Goal: Book appointment/travel/reservation

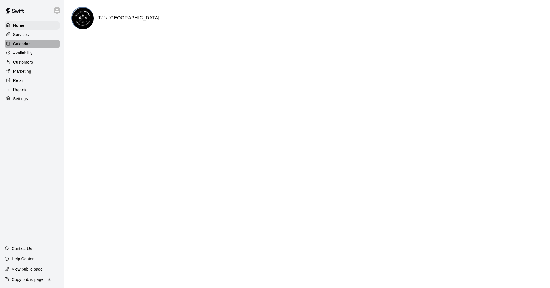
click at [22, 44] on p "Calendar" at bounding box center [21, 44] width 17 height 6
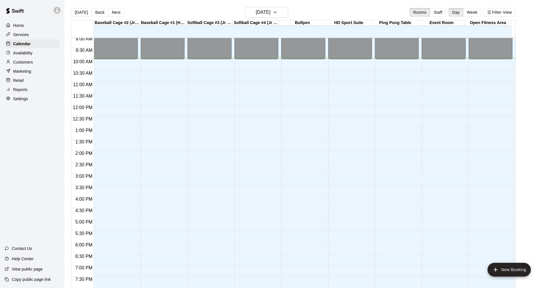
scroll to position [179, 0]
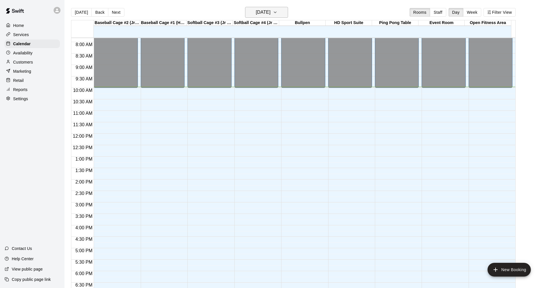
click at [271, 16] on h6 "[DATE]" at bounding box center [263, 12] width 15 height 8
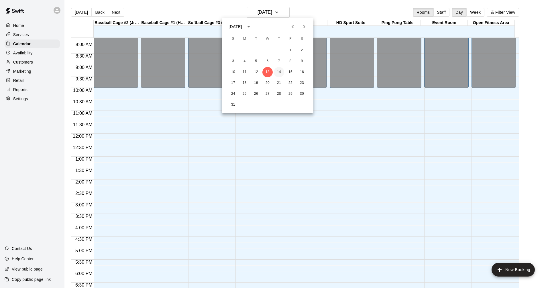
click at [277, 70] on button "14" at bounding box center [279, 72] width 10 height 10
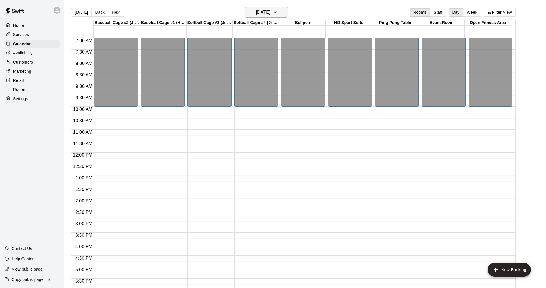
scroll to position [151, 0]
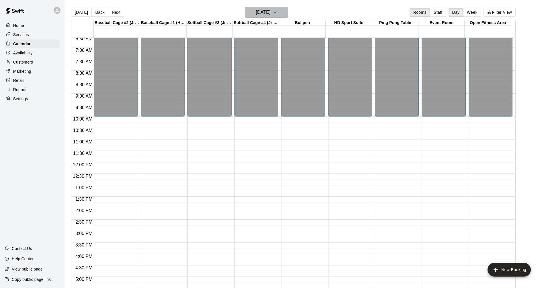
click at [275, 9] on button "[DATE]" at bounding box center [266, 12] width 43 height 11
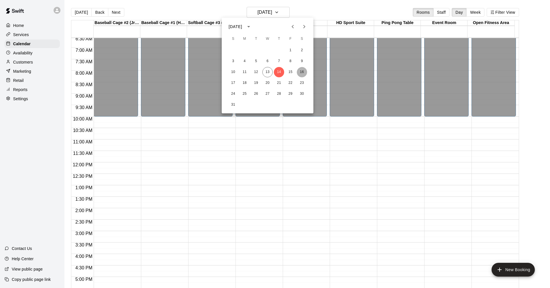
click at [305, 70] on button "16" at bounding box center [302, 72] width 10 height 10
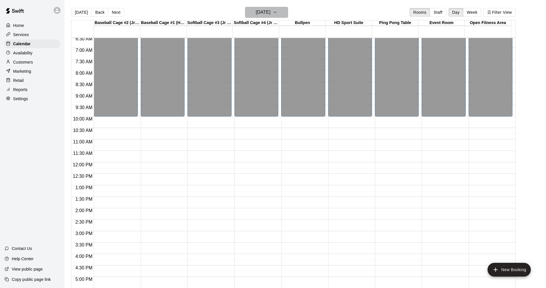
click at [271, 9] on h6 "[DATE]" at bounding box center [263, 12] width 15 height 8
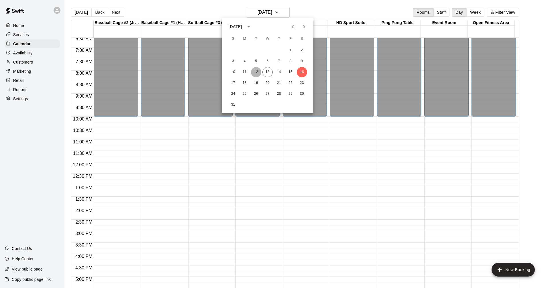
click at [254, 71] on button "12" at bounding box center [256, 72] width 10 height 10
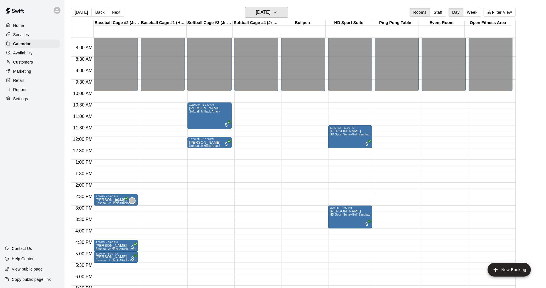
scroll to position [208, 0]
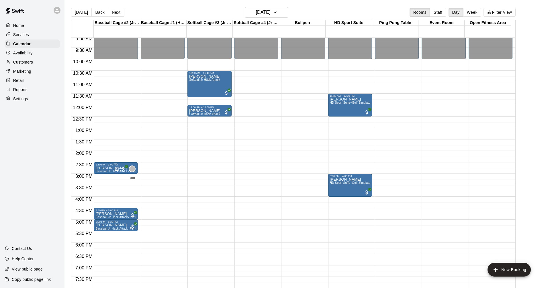
click at [134, 170] on div "" at bounding box center [132, 169] width 7 height 7
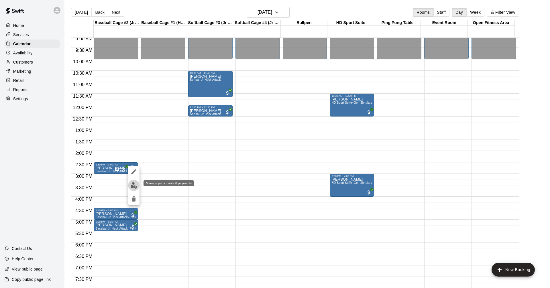
click at [132, 181] on button "edit" at bounding box center [133, 185] width 11 height 11
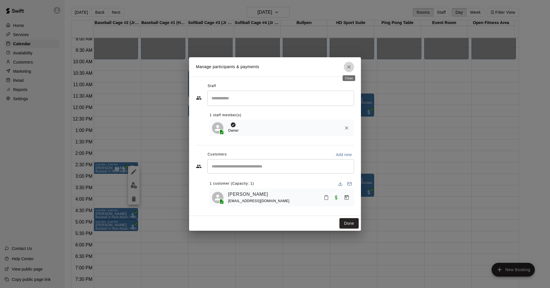
click at [350, 65] on icon "Close" at bounding box center [349, 67] width 6 height 6
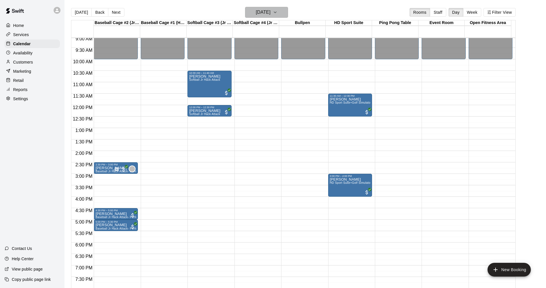
click at [261, 11] on h6 "[DATE]" at bounding box center [263, 12] width 15 height 8
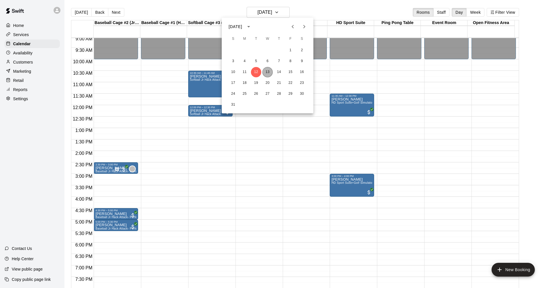
click at [267, 73] on button "13" at bounding box center [268, 72] width 10 height 10
